Goal: Task Accomplishment & Management: Use online tool/utility

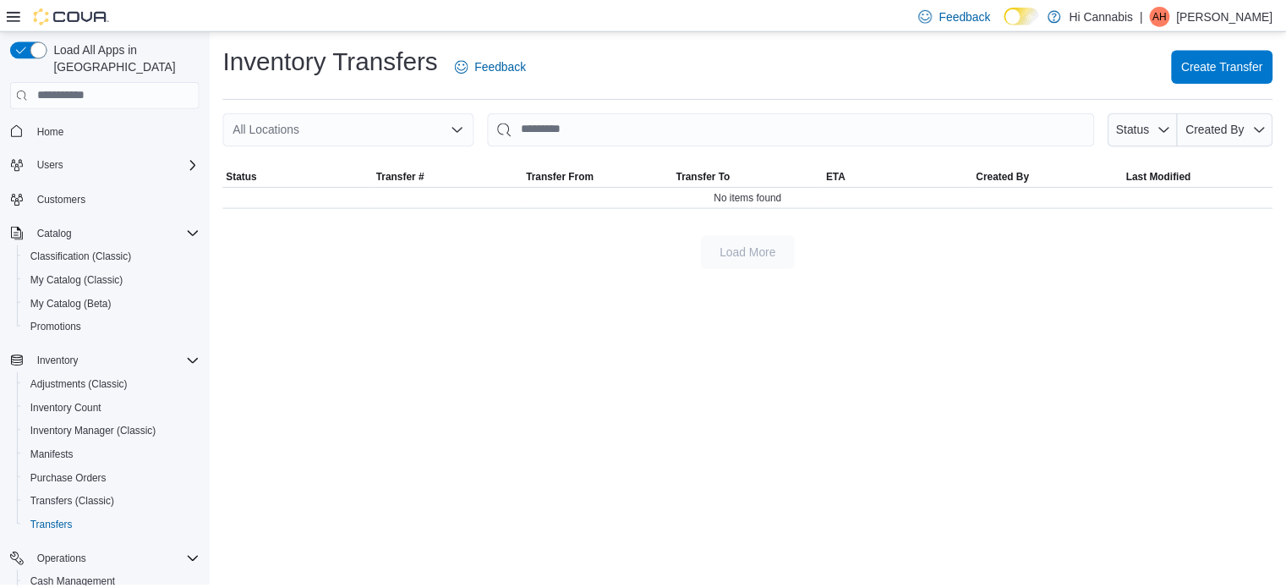
scroll to position [217, 0]
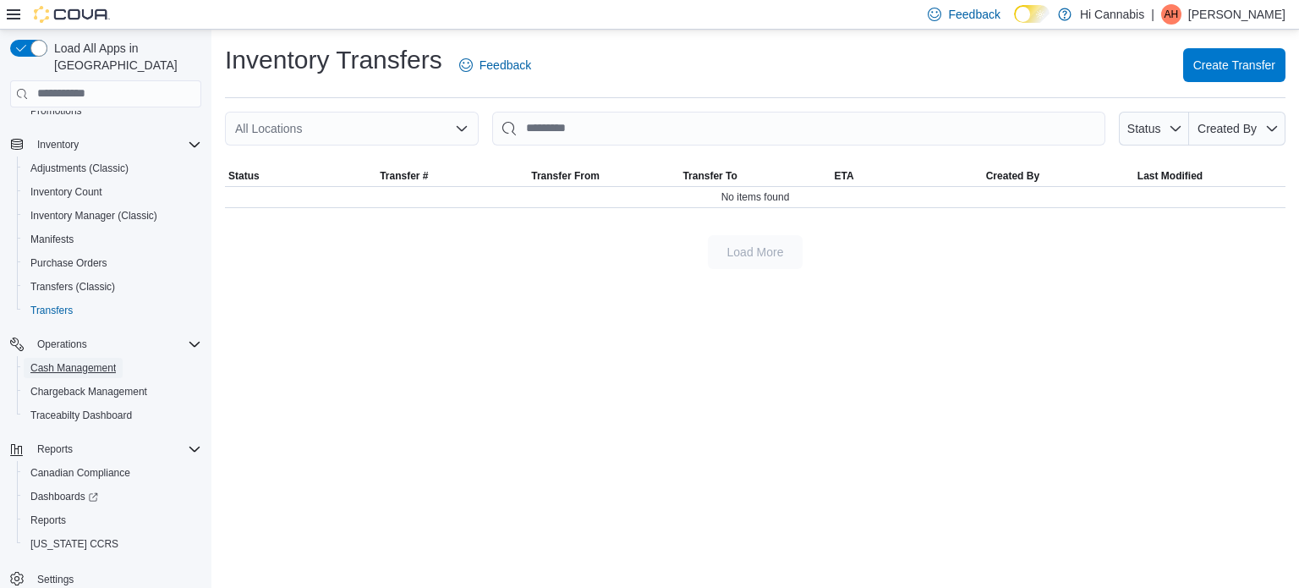
click at [52, 361] on span "Cash Management" at bounding box center [72, 368] width 85 height 14
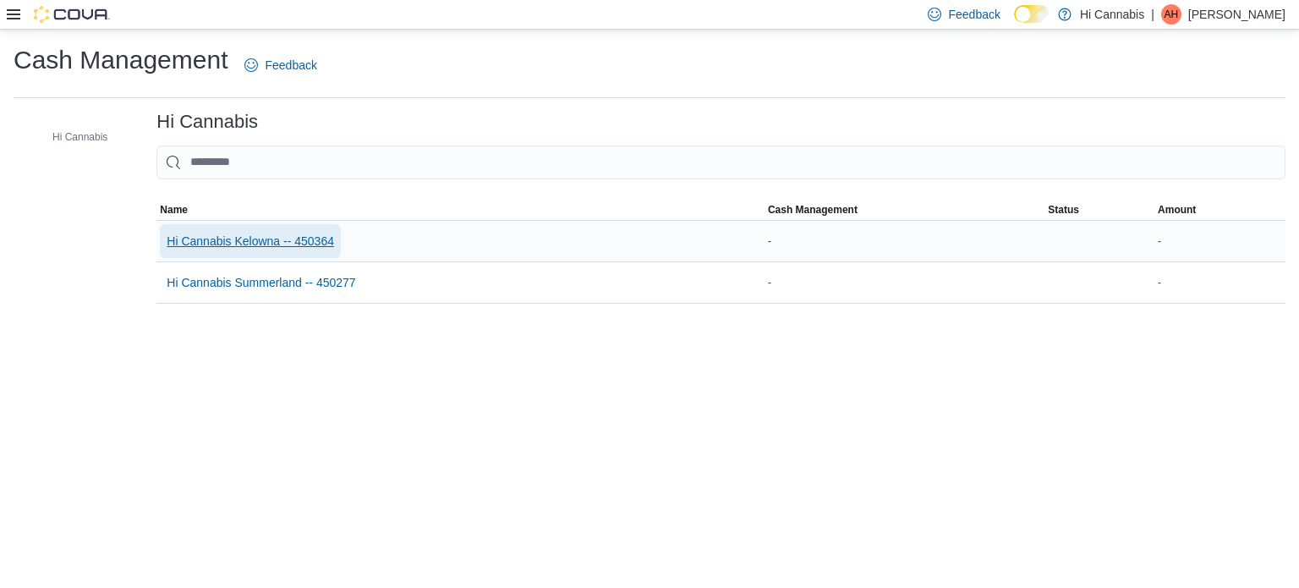
click at [277, 243] on span "Hi Cannabis Kelowna -- 450364" at bounding box center [250, 241] width 167 height 17
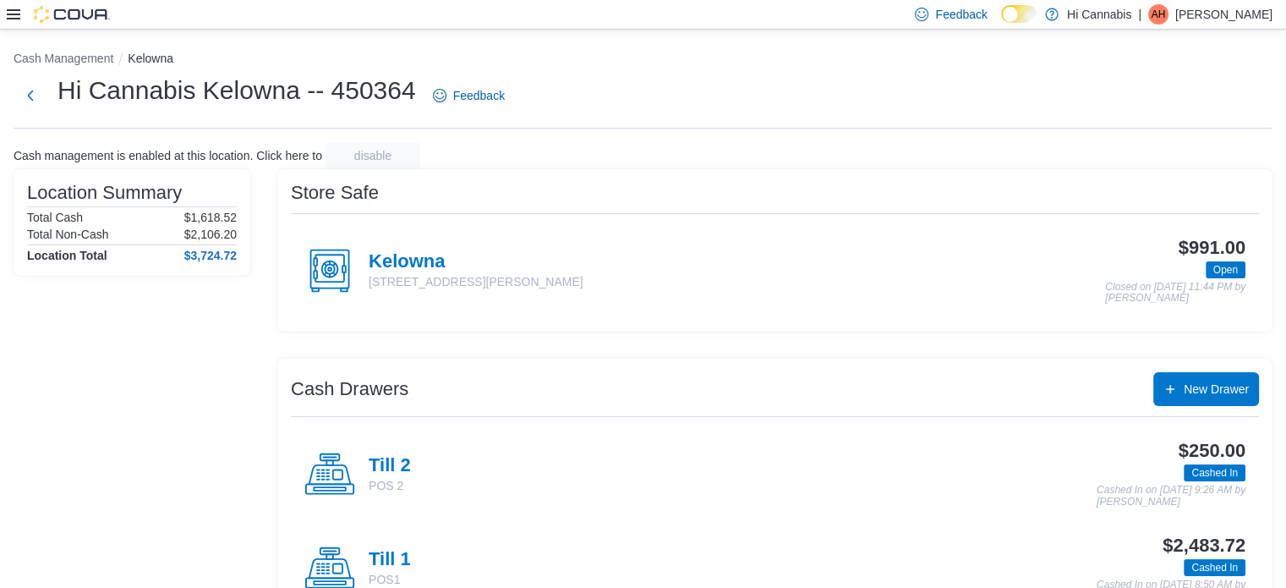
click at [382, 555] on h4 "Till 1" at bounding box center [390, 560] width 42 height 22
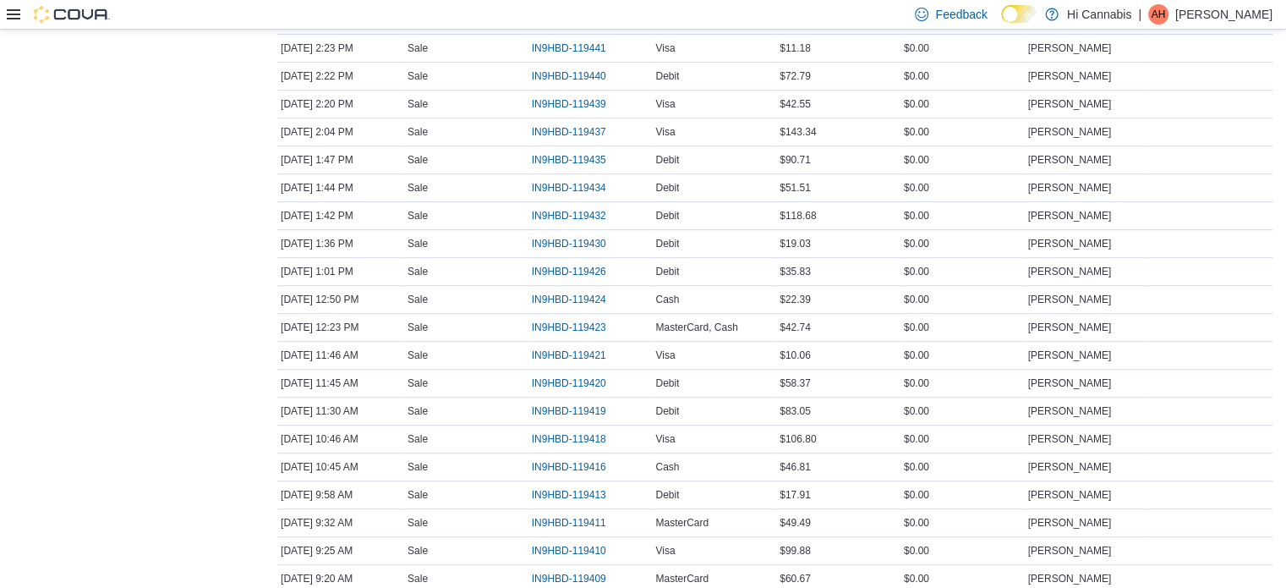
scroll to position [223, 0]
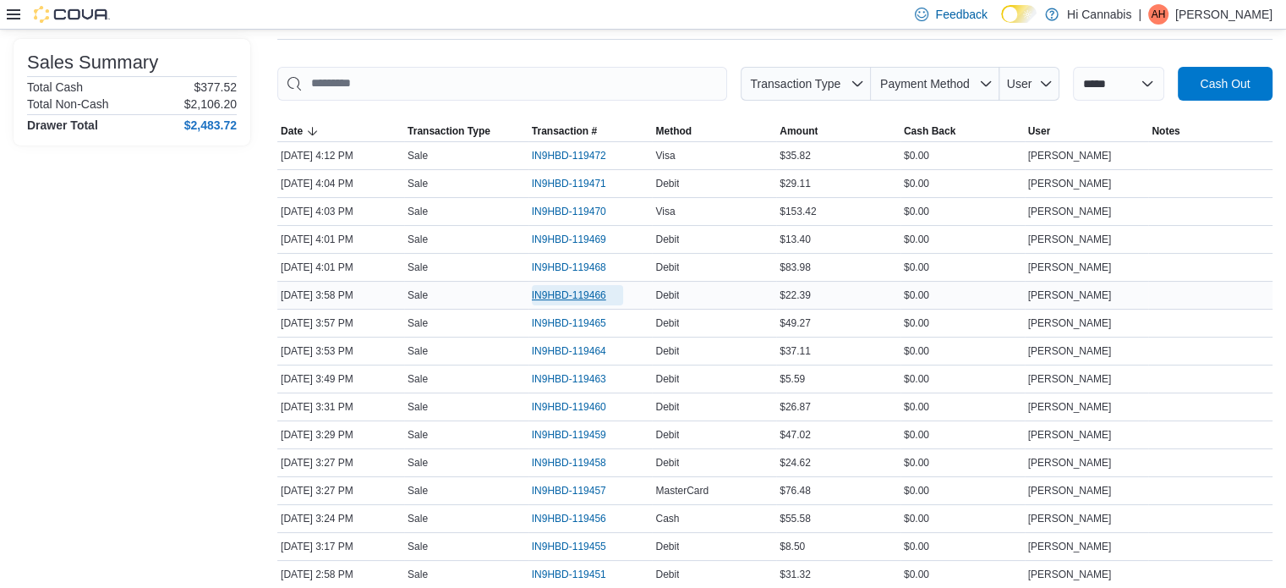
click at [567, 285] on span "IN9HBD-119466" at bounding box center [577, 295] width 91 height 20
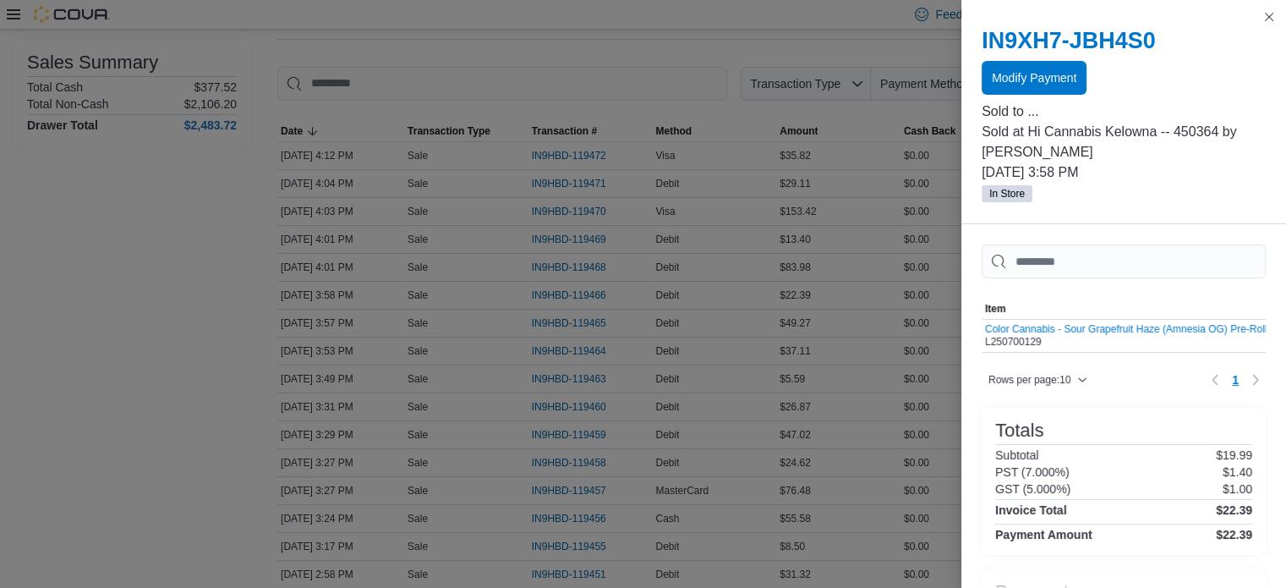
click at [1049, 94] on div "Modify Payment" at bounding box center [1124, 78] width 284 height 34
click at [1057, 83] on span "Modify Payment" at bounding box center [1034, 77] width 85 height 17
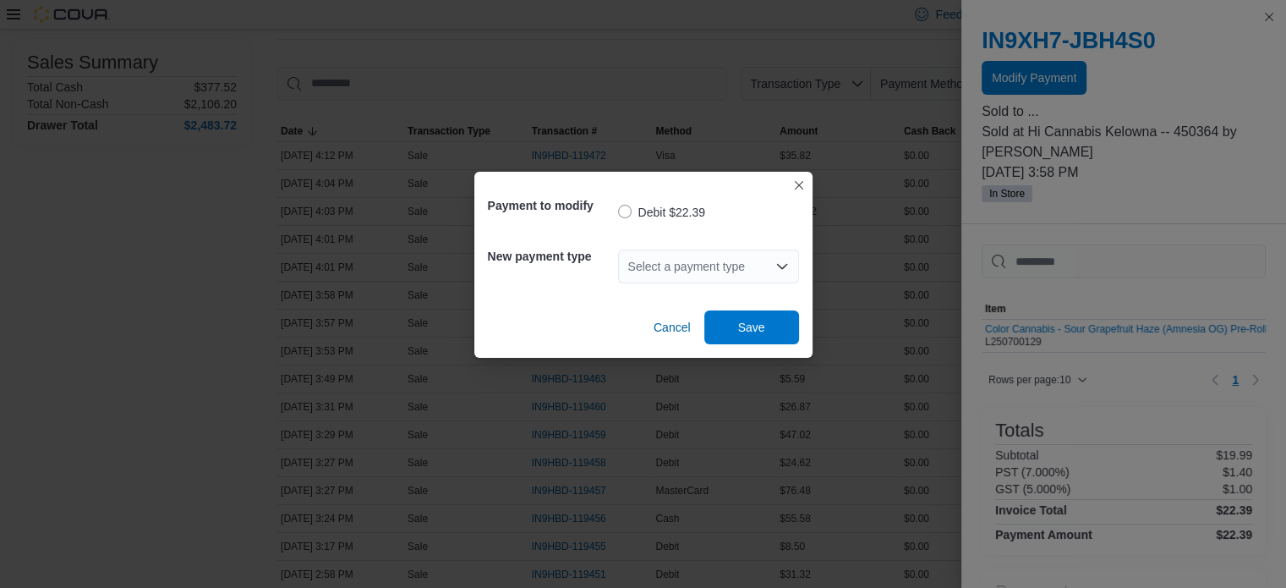
click at [733, 280] on div "Select a payment type" at bounding box center [708, 266] width 181 height 34
click at [732, 280] on div "Select a payment type" at bounding box center [708, 266] width 181 height 34
click at [676, 273] on div "Select a payment type Combo box. Selected. Combo box input. Select a payment ty…" at bounding box center [708, 266] width 181 height 34
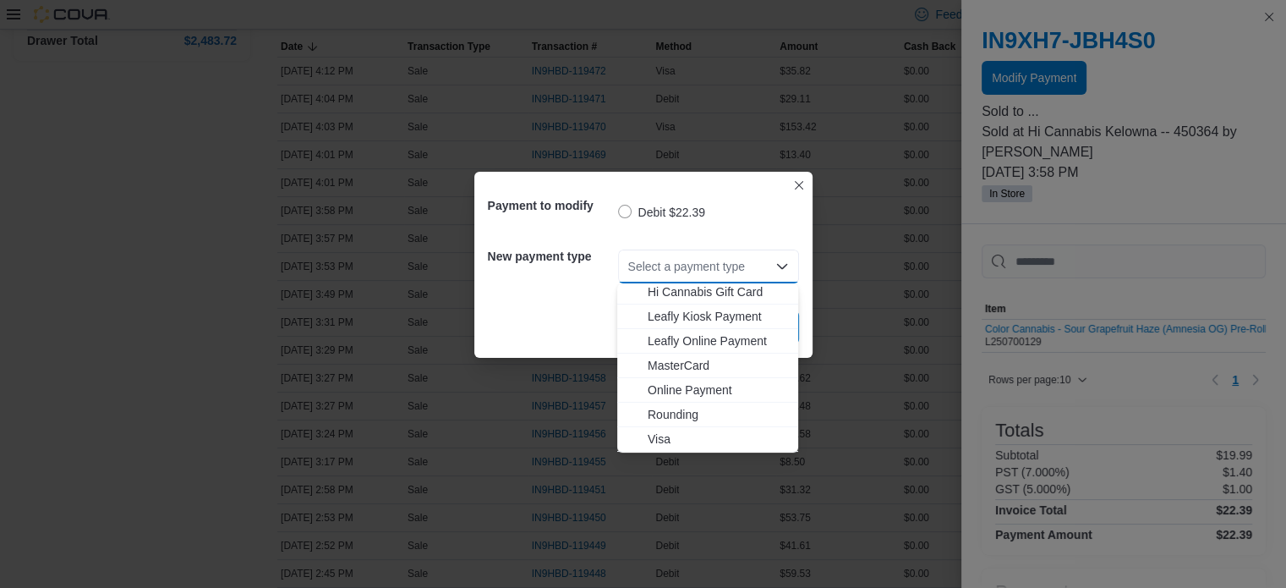
scroll to position [169, 0]
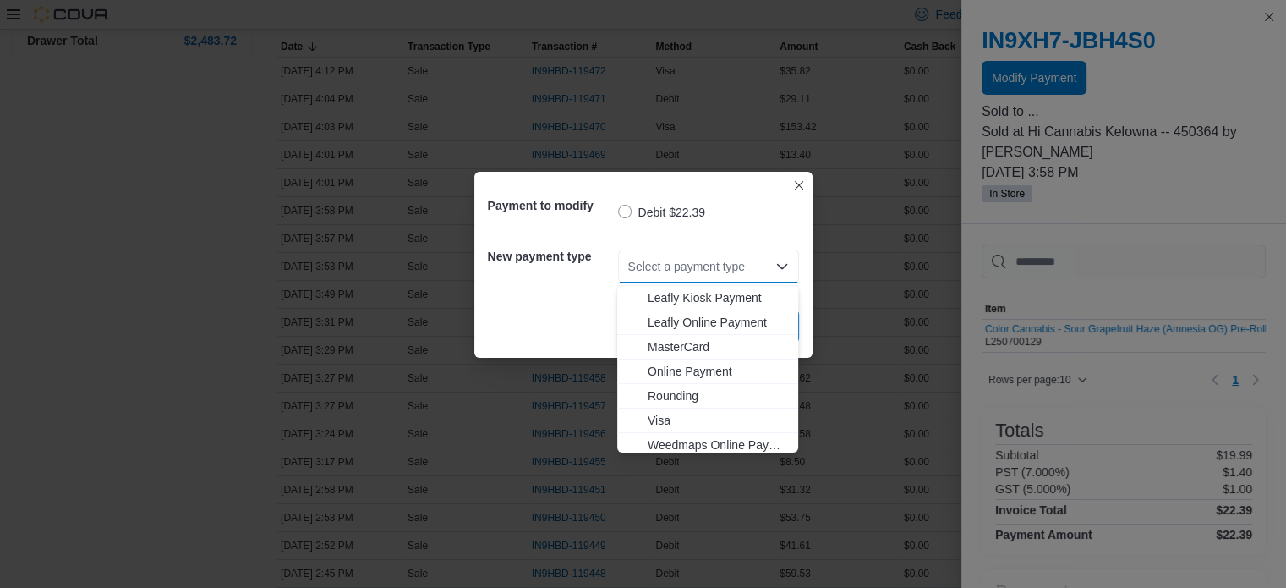
drag, startPoint x: 662, startPoint y: 419, endPoint x: 762, endPoint y: 335, distance: 130.3
click at [665, 417] on span "Visa" at bounding box center [718, 420] width 140 height 17
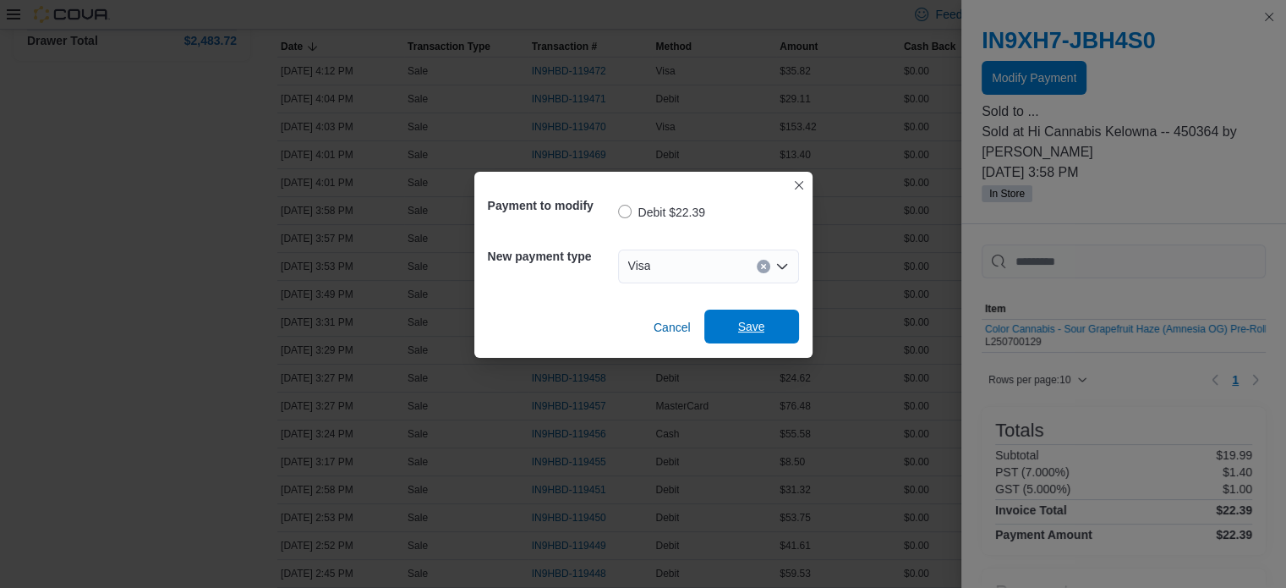
click at [761, 322] on span "Save" at bounding box center [751, 326] width 27 height 17
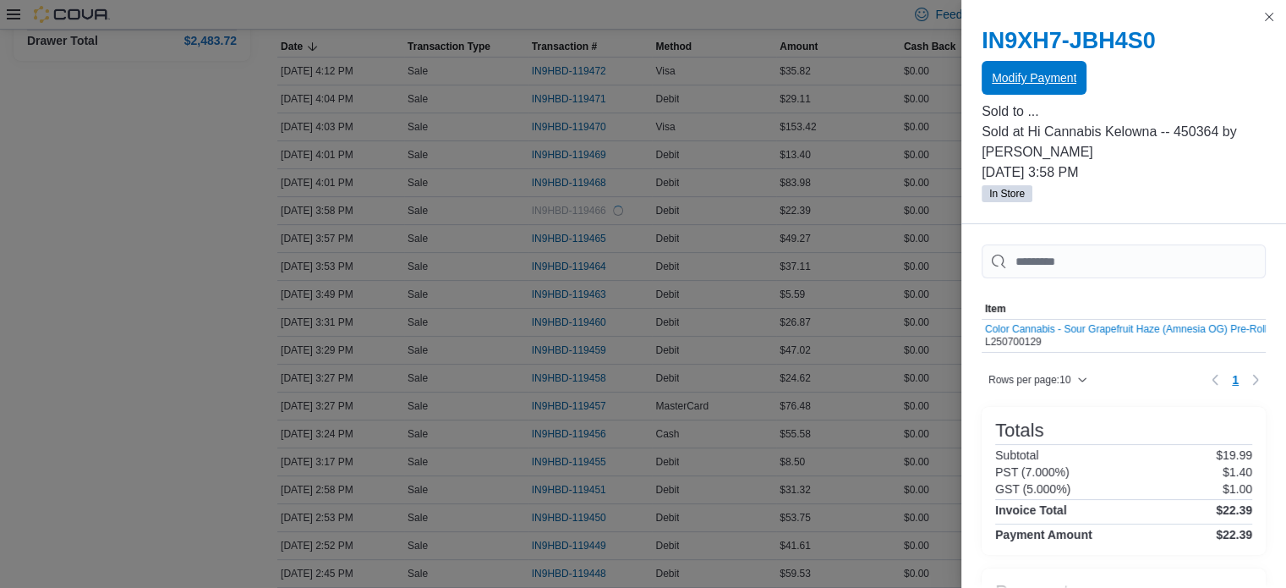
scroll to position [0, 0]
click at [1006, 61] on span "Modify Payment" at bounding box center [1034, 77] width 85 height 34
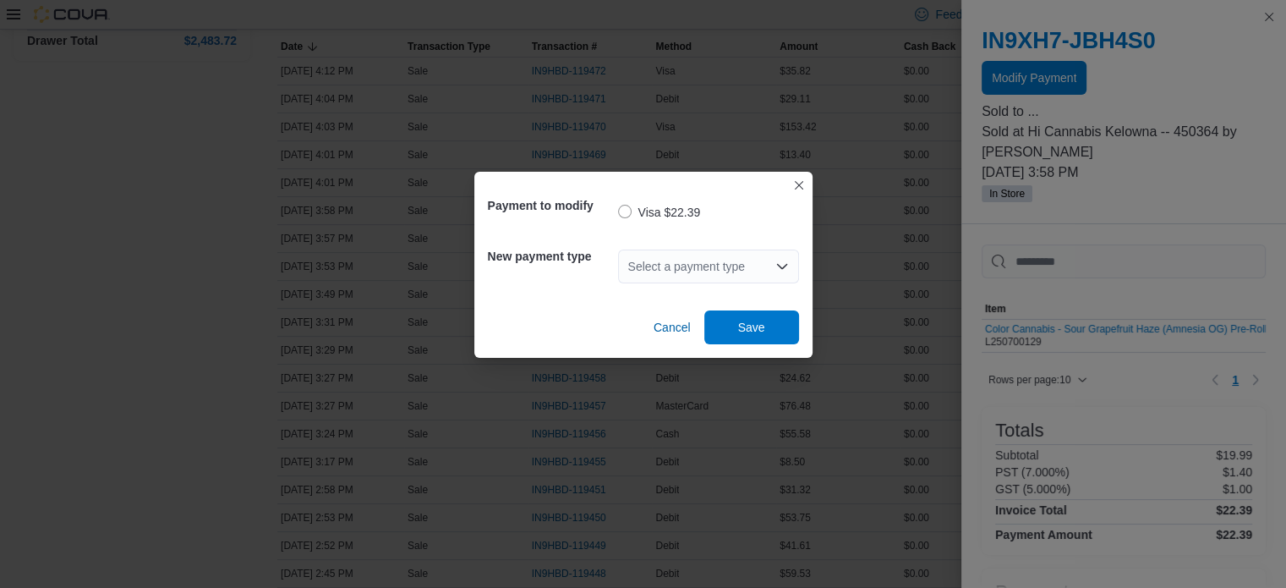
click at [650, 260] on div "Select a payment type" at bounding box center [708, 266] width 181 height 34
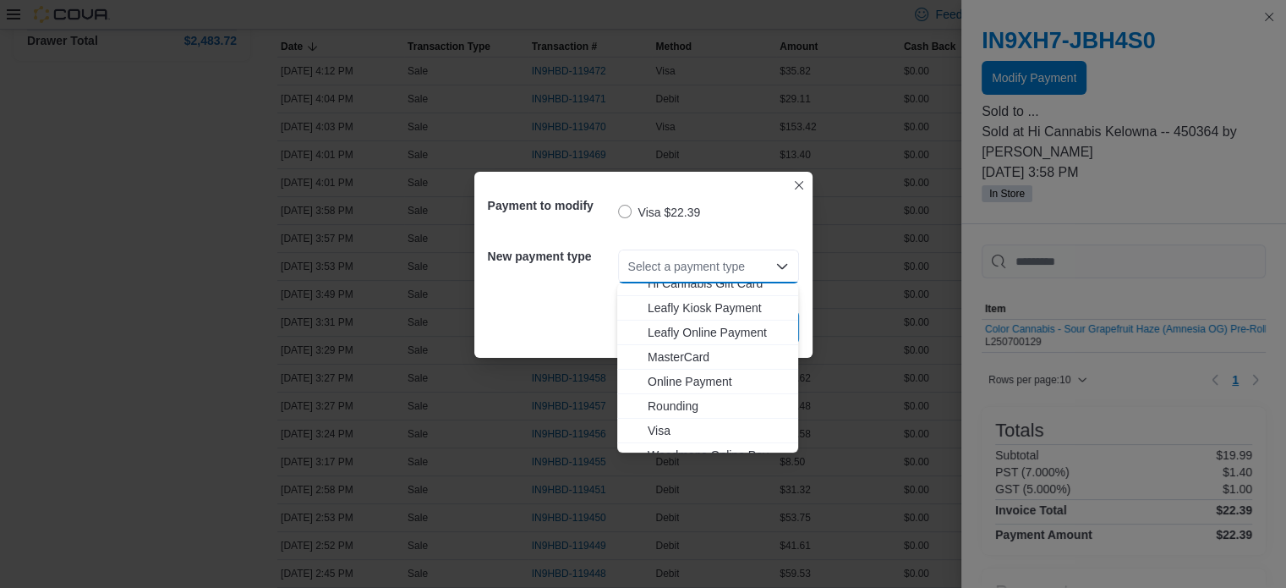
scroll to position [174, 0]
click at [681, 343] on span "MasterCard" at bounding box center [718, 341] width 140 height 17
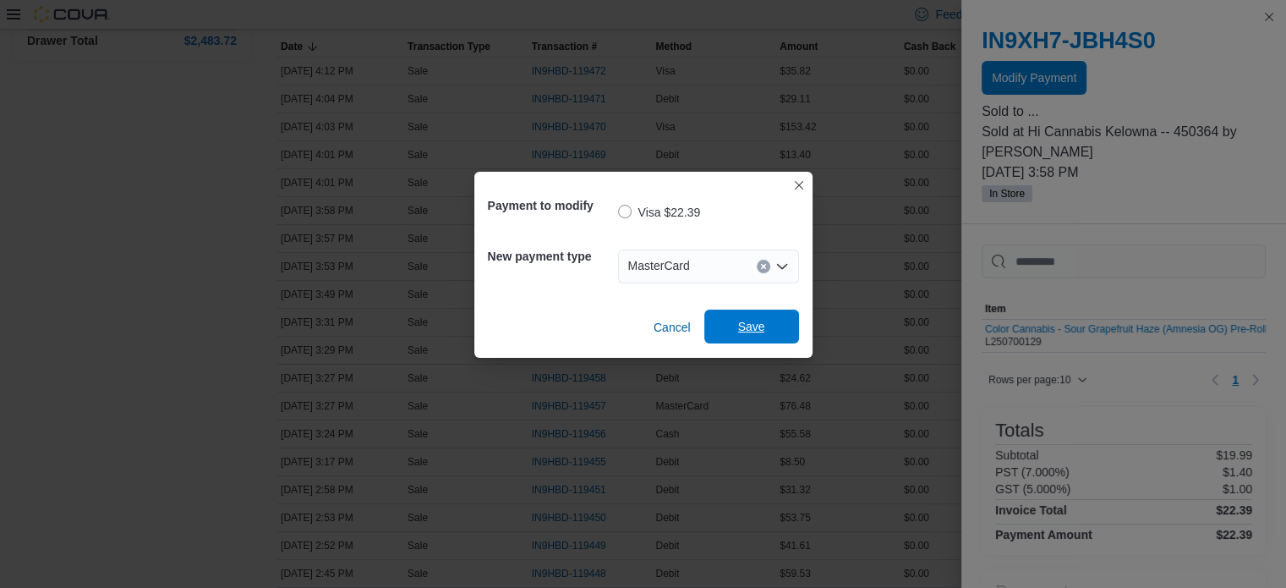
click at [741, 332] on span "Save" at bounding box center [751, 326] width 27 height 17
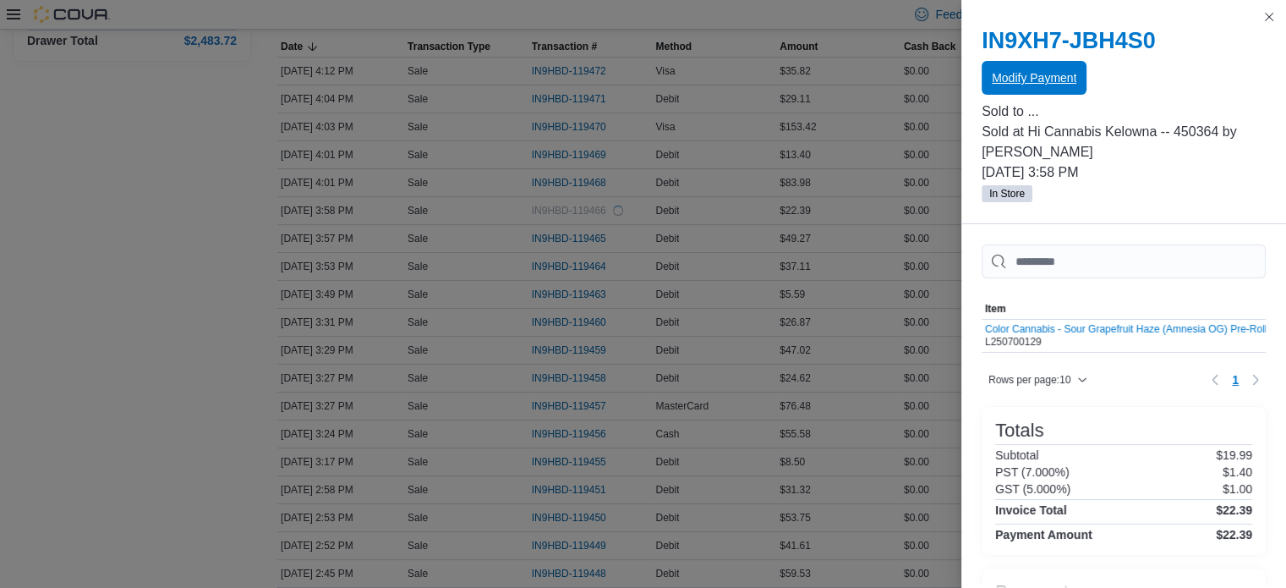
scroll to position [0, 0]
